Goal: Task Accomplishment & Management: Manage account settings

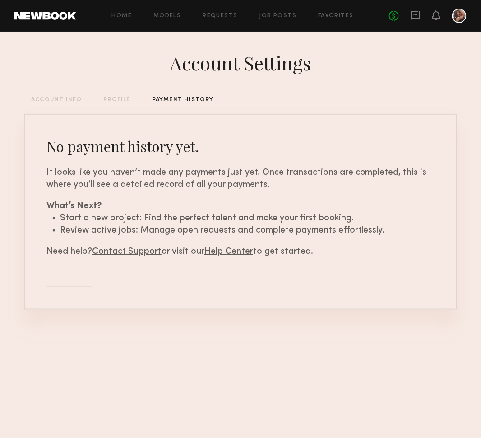
click at [43, 16] on link at bounding box center [45, 16] width 62 height 8
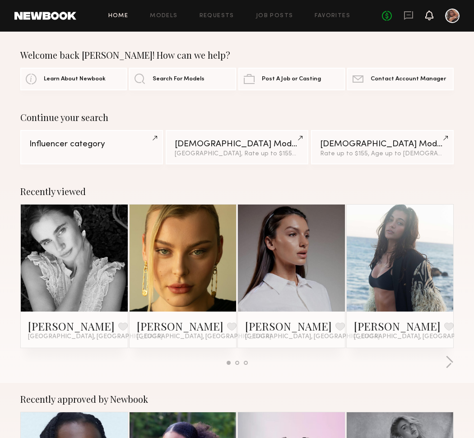
click at [428, 17] on icon at bounding box center [429, 15] width 7 height 6
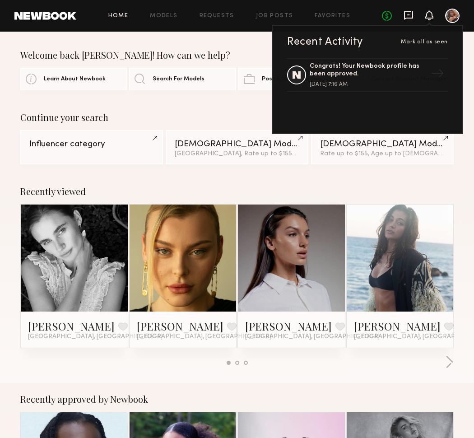
click at [411, 18] on icon at bounding box center [408, 15] width 9 height 9
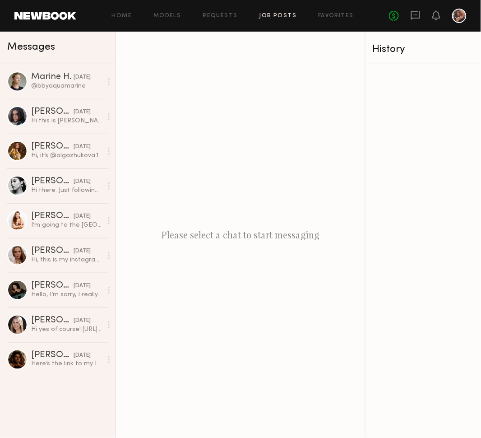
click at [284, 15] on link "Job Posts" at bounding box center [277, 16] width 37 height 6
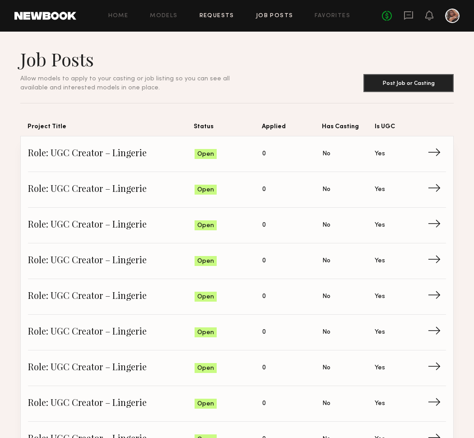
click at [225, 17] on link "Requests" at bounding box center [216, 16] width 35 height 6
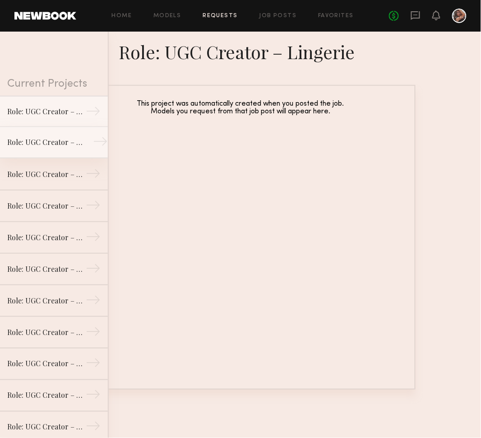
click at [37, 139] on div "Role: UGC Creator – Lingerie" at bounding box center [46, 142] width 79 height 11
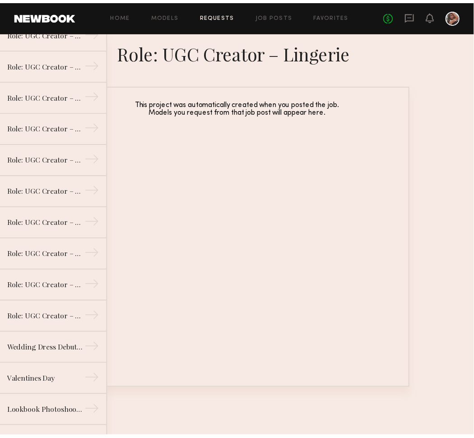
scroll to position [362, 0]
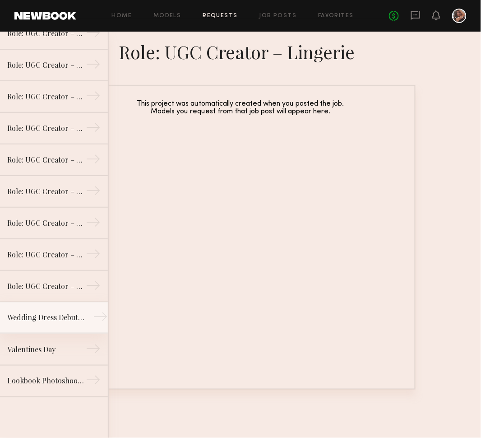
click at [35, 320] on div "Wedding Dress Debut Collection Photoshoot" at bounding box center [46, 317] width 79 height 11
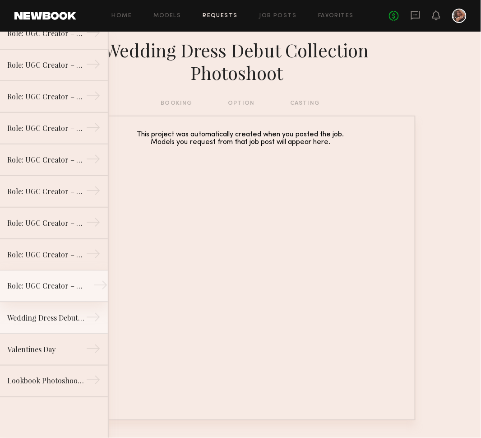
click at [32, 295] on link "Role: UGC Creator – Lingerie →" at bounding box center [54, 286] width 108 height 32
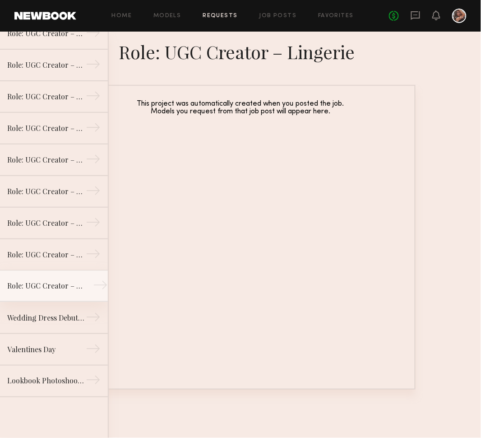
click at [33, 273] on link "Role: UGC Creator – Lingerie →" at bounding box center [54, 286] width 108 height 32
click at [32, 249] on div "Role: UGC Creator – Lingerie" at bounding box center [46, 254] width 79 height 11
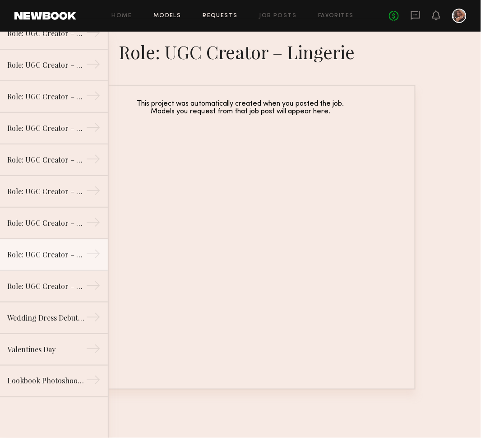
click at [180, 17] on link "Models" at bounding box center [167, 16] width 28 height 6
